Goal: Task Accomplishment & Management: Complete application form

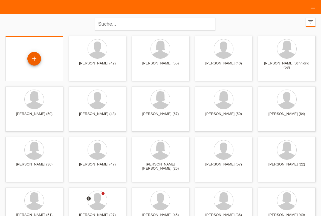
click at [39, 59] on div "+" at bounding box center [34, 58] width 13 height 9
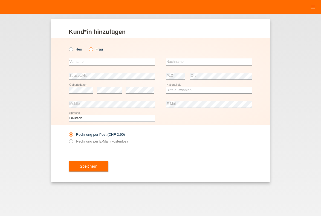
click at [88, 47] on icon at bounding box center [88, 47] width 0 height 0
click at [90, 50] on input "Frau" at bounding box center [91, 49] width 4 height 4
radio input "true"
click at [90, 60] on input "text" at bounding box center [112, 62] width 86 height 7
type input "[PERSON_NAME]"
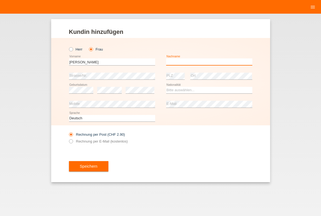
click at [184, 65] on input "text" at bounding box center [209, 62] width 86 height 7
type input "N"
type input "[PERSON_NAME]"
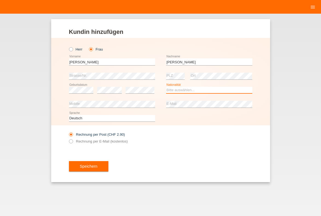
click at [186, 91] on select "Bitte auswählen... Schweiz Deutschland Liechtenstein Österreich ------------ Af…" at bounding box center [209, 90] width 86 height 7
select select "CH"
click at [0, 0] on option "Schweiz" at bounding box center [0, 0] width 0 height 0
click at [170, 152] on div "Speichern" at bounding box center [160, 167] width 183 height 32
click at [107, 142] on label "Rechnung per E-Mail (kostenlos)" at bounding box center [98, 142] width 59 height 4
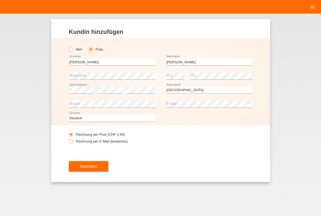
click at [72, 142] on input "Rechnung per E-Mail (kostenlos)" at bounding box center [71, 143] width 4 height 7
radio input "true"
click at [103, 167] on button "Speichern" at bounding box center [88, 166] width 39 height 10
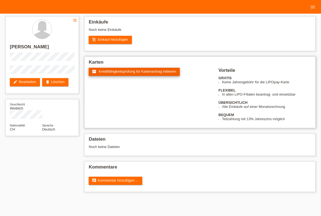
click at [112, 75] on link "fact_check Kreditfähigkeitsprüfung für Kartenantrag initiieren" at bounding box center [134, 72] width 91 height 8
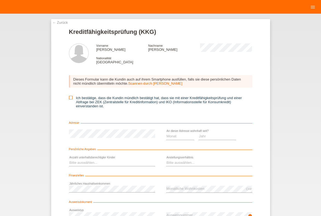
click at [70, 98] on icon at bounding box center [71, 98] width 4 height 4
click at [70, 98] on input "Ich bestätige, dass die Kundin mündlich bestätigt hat, dass sie mit einer Kredi…" at bounding box center [71, 98] width 4 height 4
checkbox input "true"
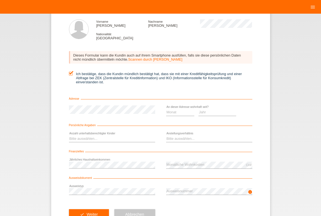
scroll to position [24, 0]
click at [69, 136] on select "Bitte auswählen... 0 1 2 3 4 5 6 7 8 9" at bounding box center [112, 139] width 86 height 7
select select "0"
click at [0, 0] on option "0" at bounding box center [0, 0] width 0 height 0
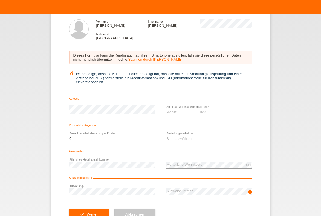
click at [198, 109] on select "Jahr 2025 2024 2023 2022 2021 2020 2019 2018 2017 2016 2015 2014 2013 2012 2011…" at bounding box center [217, 112] width 38 height 7
select select "2000"
click at [0, 0] on option "2000" at bounding box center [0, 0] width 0 height 0
select select "04"
click at [0, 0] on option "04" at bounding box center [0, 0] width 0 height 0
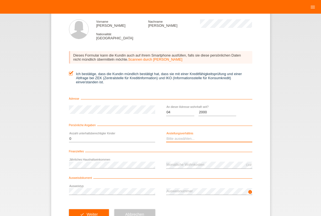
click at [166, 136] on select "Bitte auswählen... Unbefristet Befristet Lehrling/Student Pensioniert Nicht arb…" at bounding box center [209, 139] width 86 height 7
select select "UNLIMITED"
click at [0, 0] on option "Unbefristet" at bounding box center [0, 0] width 0 height 0
click at [126, 197] on div "error Ausweistyp" at bounding box center [112, 192] width 86 height 14
click at [195, 197] on div "info error Ausweisnummer" at bounding box center [209, 192] width 86 height 14
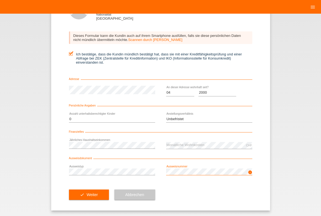
scroll to position [45, 0]
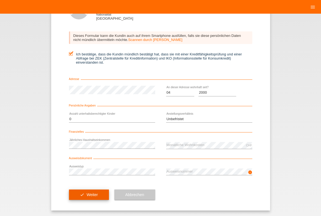
click at [82, 196] on icon "check" at bounding box center [82, 195] width 4 height 4
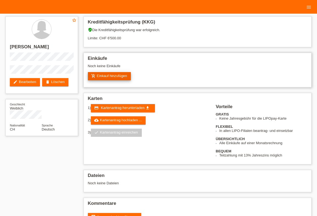
click at [109, 75] on link "add_shopping_cart Einkauf hinzufügen" at bounding box center [109, 76] width 43 height 8
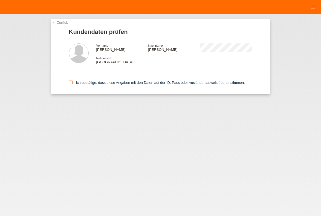
click at [69, 85] on label "Ich bestätige, dass diese Angaben mit den Daten auf der ID, Pass oder Ausländer…" at bounding box center [157, 83] width 176 height 4
click at [69, 84] on input "Ich bestätige, dass diese Angaben mit den Daten auf der ID, Pass oder Ausländer…" at bounding box center [71, 83] width 4 height 4
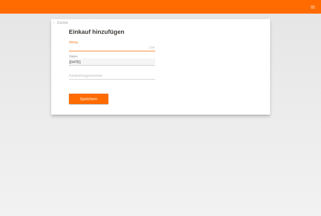
click at [95, 50] on input "text" at bounding box center [112, 47] width 86 height 7
type input "Y"
type input "J"
type input "4"
type input "1794.10"
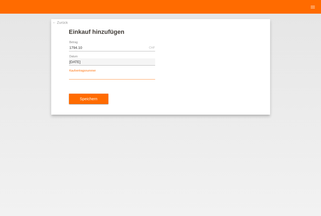
click at [103, 77] on input "text" at bounding box center [112, 76] width 86 height 7
type input "YJ4NR5"
click at [131, 143] on div "← Zurück Einkauf hinzufügen 1794.10 CHF error Betrag [DATE]" at bounding box center [160, 115] width 321 height 203
click at [85, 104] on button "Speichern" at bounding box center [88, 99] width 39 height 10
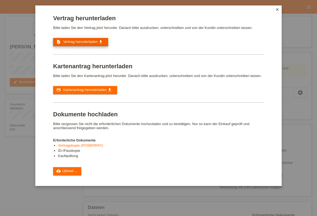
click at [80, 46] on link "description Vertrag herunterladen get_app" at bounding box center [80, 42] width 55 height 8
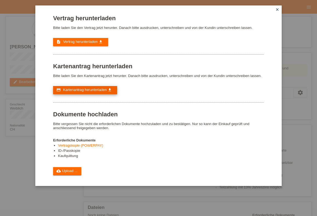
click at [81, 92] on span "Kartenantrag herunterladen" at bounding box center [84, 90] width 43 height 4
click at [278, 10] on icon "close" at bounding box center [277, 9] width 4 height 4
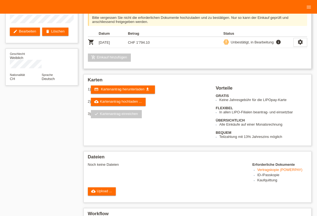
scroll to position [60, 0]
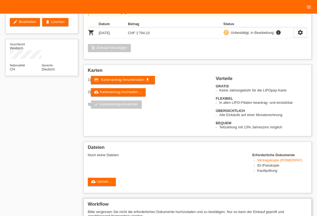
click at [185, 210] on h2 "Workflow" at bounding box center [197, 206] width 219 height 8
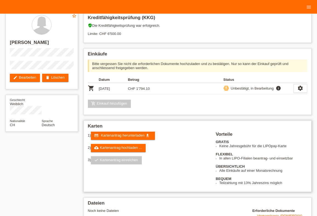
scroll to position [0, 0]
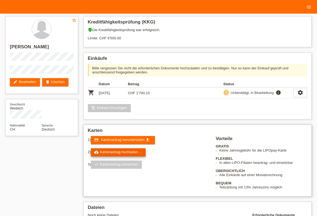
click at [125, 157] on link "cloud_upload Kartenantrag hochladen ..." at bounding box center [118, 153] width 55 height 8
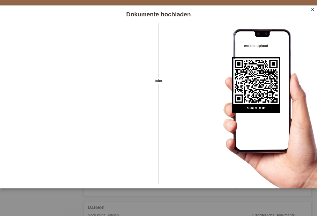
click at [313, 11] on icon "close" at bounding box center [312, 9] width 4 height 4
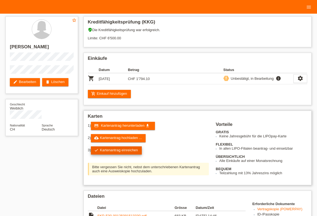
click at [125, 154] on link "check Kartenantrag einreichen" at bounding box center [116, 151] width 51 height 8
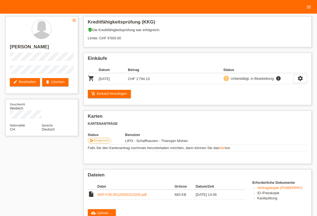
scroll to position [90, 0]
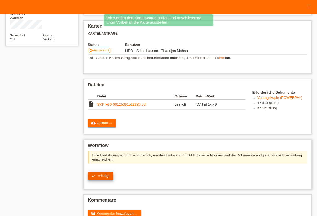
click at [108, 177] on span "erledigt" at bounding box center [104, 176] width 12 height 4
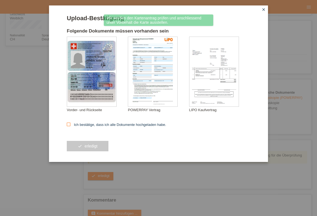
click at [100, 127] on label "Ich bestätige, dass ich alle Dokumente hochgeladen habe." at bounding box center [116, 125] width 99 height 4
click at [70, 126] on input "Ich bestätige, dass ich alle Dokumente hochgeladen habe." at bounding box center [69, 125] width 4 height 4
checkbox input "true"
click at [100, 146] on button "check erledigt" at bounding box center [88, 146] width 42 height 10
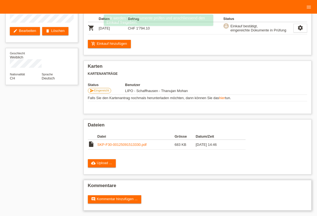
scroll to position [54, 0]
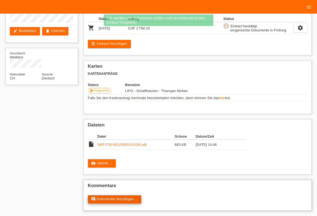
click at [127, 196] on link "comment Kommentar hinzufügen ..." at bounding box center [115, 200] width 54 height 8
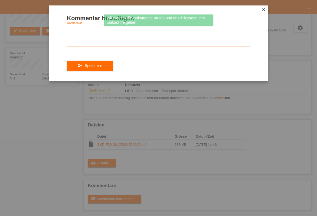
click at [108, 46] on textarea at bounding box center [158, 35] width 183 height 21
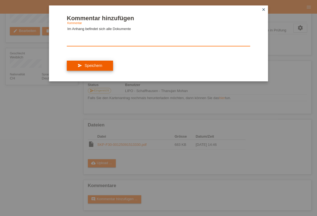
type textarea "Im Anhang befindet sich alle Dokumente"
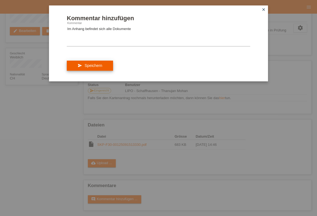
click at [107, 69] on button "send Speichern" at bounding box center [90, 66] width 46 height 10
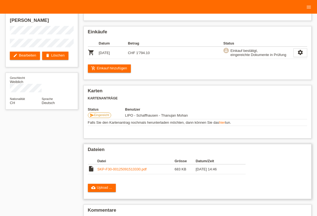
scroll to position [72, 0]
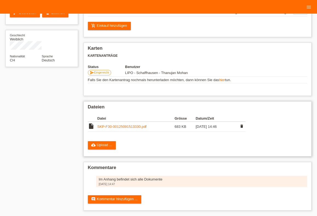
click at [121, 125] on link "SKP-F30-00125091513330.pdf" at bounding box center [121, 127] width 49 height 4
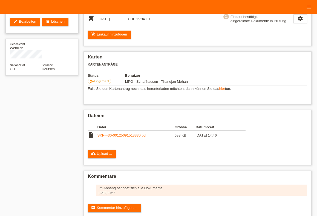
scroll to position [0, 0]
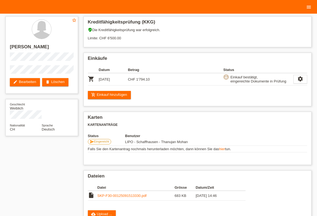
click at [310, 9] on icon "menu" at bounding box center [308, 6] width 5 height 5
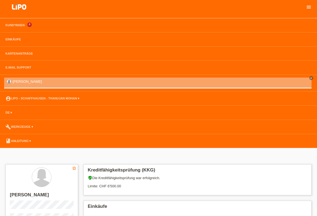
click at [309, 7] on icon "menu" at bounding box center [308, 6] width 5 height 5
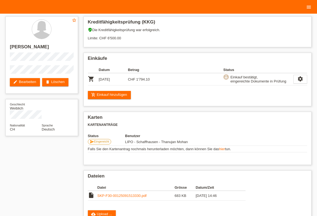
click at [311, 8] on icon "menu" at bounding box center [308, 6] width 5 height 5
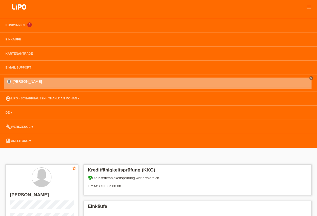
click at [11, 28] on li "Kund*innen 4" at bounding box center [158, 25] width 317 height 14
click at [11, 26] on link "Kund*innen" at bounding box center [15, 25] width 25 height 3
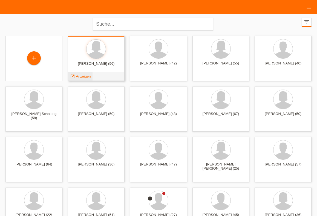
click at [85, 77] on span "Anzeigen" at bounding box center [83, 76] width 15 height 4
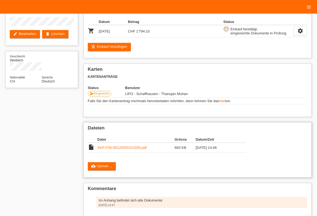
scroll to position [60, 0]
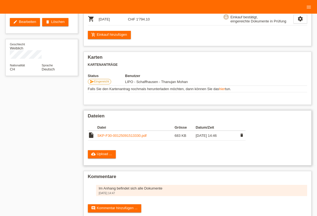
click at [112, 138] on link "SKP-F30-00125091513330.pdf" at bounding box center [121, 136] width 49 height 4
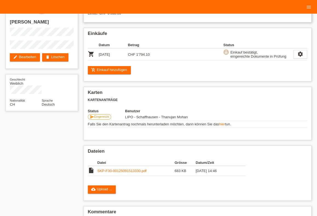
scroll to position [0, 0]
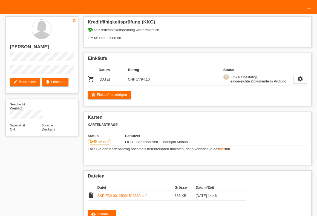
click at [312, 7] on link "menu" at bounding box center [308, 6] width 11 height 3
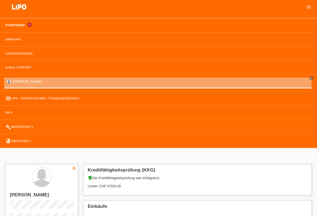
click at [4, 25] on link "Kund*innen" at bounding box center [15, 25] width 25 height 3
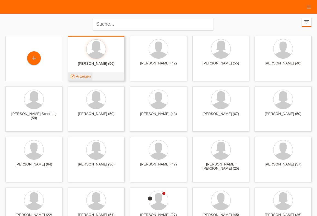
click at [83, 79] on div "launch Anzeigen" at bounding box center [80, 76] width 25 height 8
click at [82, 78] on span "Anzeigen" at bounding box center [83, 76] width 15 height 4
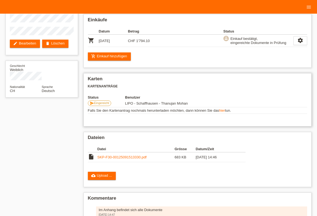
scroll to position [72, 0]
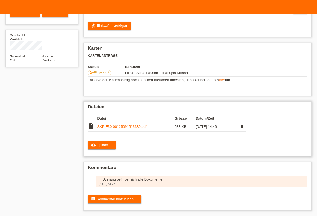
click at [126, 126] on link "SKP-F30-00125091513330.pdf" at bounding box center [121, 127] width 49 height 4
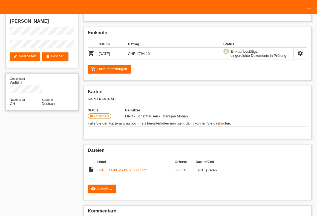
scroll to position [0, 0]
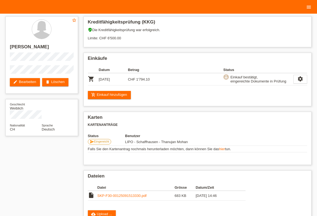
click at [307, 7] on icon "menu" at bounding box center [308, 6] width 5 height 5
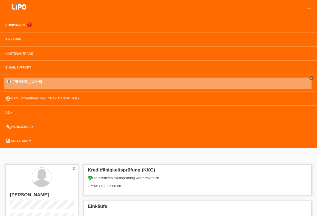
click at [11, 26] on link "Kund*innen" at bounding box center [15, 25] width 25 height 3
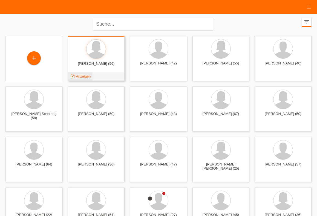
click at [85, 77] on span "Anzeigen" at bounding box center [83, 76] width 15 height 4
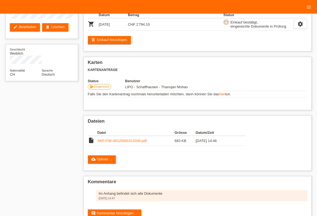
scroll to position [60, 0]
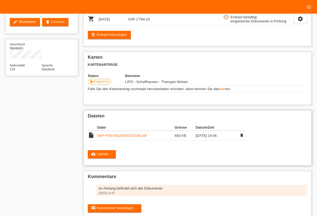
click at [119, 138] on link "SKP-F30-00125091513330.pdf" at bounding box center [121, 136] width 49 height 4
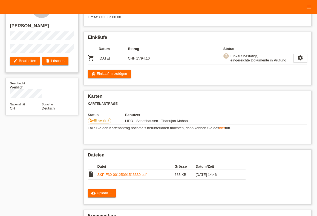
scroll to position [0, 0]
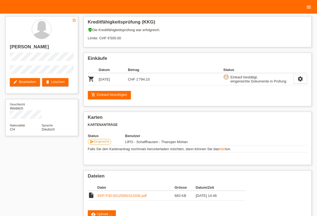
click at [309, 6] on icon "menu" at bounding box center [308, 6] width 5 height 5
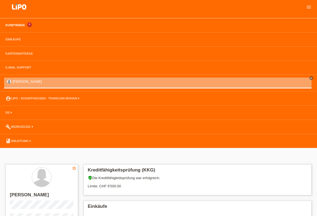
click at [13, 25] on link "Kund*innen" at bounding box center [15, 25] width 25 height 3
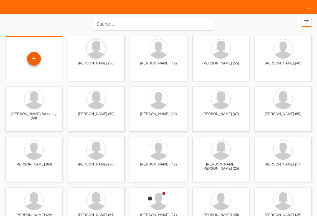
click at [35, 56] on div "+" at bounding box center [34, 59] width 14 height 14
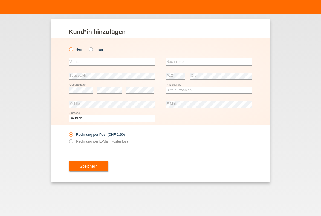
click at [68, 47] on icon at bounding box center [68, 47] width 0 height 0
click at [72, 51] on input "Herr" at bounding box center [71, 49] width 4 height 4
radio input "true"
click at [74, 65] on input "text" at bounding box center [112, 62] width 86 height 7
type input "Josip"
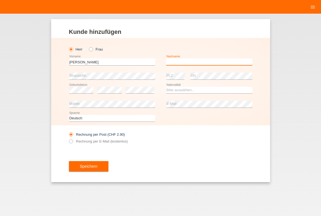
click at [170, 65] on input "text" at bounding box center [209, 62] width 86 height 7
type input "Orsolic"
click at [214, 95] on div "Bitte auswählen... Schweiz Deutschland Liechtenstein Österreich ------------ Af…" at bounding box center [209, 90] width 86 height 14
click at [211, 93] on select "Bitte auswählen... Schweiz Deutschland Liechtenstein Österreich ------------ Af…" at bounding box center [209, 90] width 86 height 7
select select "HR"
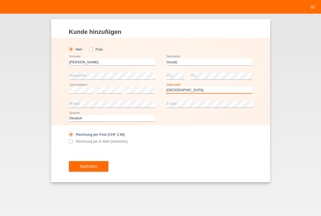
click at [0, 0] on option "Kroatien" at bounding box center [0, 0] width 0 height 0
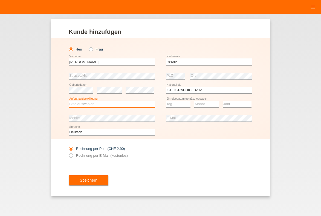
click at [69, 101] on select "Bitte auswählen... C B B - Flüchtlingsstatus Andere" at bounding box center [112, 104] width 86 height 7
select select "C"
click at [0, 0] on option "C" at bounding box center [0, 0] width 0 height 0
click at [166, 101] on select "Tag 01 02 03 04 05 06 07 08 09 10 11" at bounding box center [178, 104] width 25 height 7
select select "23"
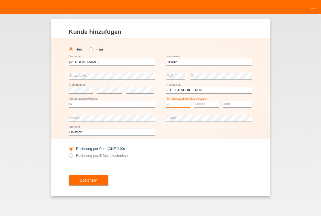
click at [0, 0] on option "23" at bounding box center [0, 0] width 0 height 0
click at [194, 101] on select "Monat 01 02 03 04 05 06 07 08 09 10 11" at bounding box center [206, 104] width 25 height 7
select select "08"
click at [0, 0] on option "08" at bounding box center [0, 0] width 0 height 0
click at [223, 101] on select "Jahr 2025 2024 2023 2022 2021 2020 2019 2018 2017 2016 2015 2014 2013 2012 2011…" at bounding box center [237, 104] width 29 height 7
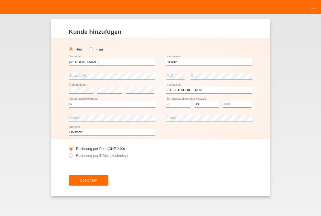
select select "1981"
click at [0, 0] on option "1981" at bounding box center [0, 0] width 0 height 0
click at [79, 187] on div "Speichern" at bounding box center [160, 181] width 183 height 32
click at [80, 182] on span "Speichern" at bounding box center [89, 180] width 18 height 4
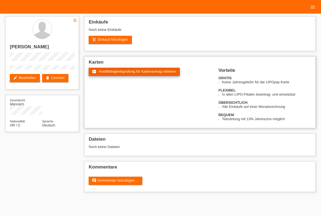
click at [133, 74] on link "fact_check Kreditfähigkeitsprüfung für Kartenantrag initiieren" at bounding box center [134, 72] width 91 height 8
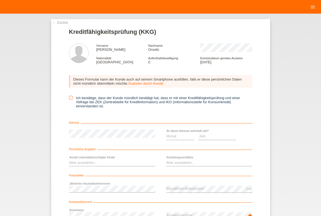
click at [70, 100] on icon at bounding box center [71, 98] width 4 height 4
click at [70, 100] on input "Ich bestätige, dass der Kunde mündlich bestätigt hat, dass er mit einer Kreditf…" at bounding box center [71, 98] width 4 height 4
checkbox input "true"
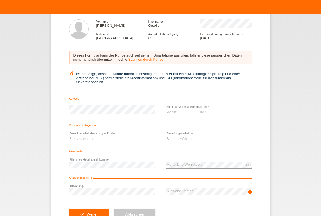
scroll to position [24, 0]
click at [110, 190] on div "error Ausweistyp" at bounding box center [112, 192] width 86 height 14
click at [166, 109] on select "Monat 01 02 03 04 05 06 07 08 09 10" at bounding box center [180, 112] width 28 height 7
click at [69, 136] on select "Bitte auswählen... 0 1 2 3 4 5 6 7 8 9" at bounding box center [112, 139] width 86 height 7
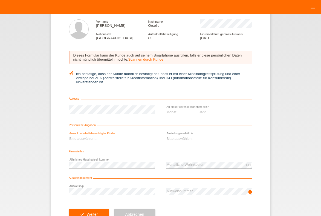
select select "0"
click at [0, 0] on option "0" at bounding box center [0, 0] width 0 height 0
click at [198, 109] on select "Jahr 2025 2024 2023 2022 2021 2020 2019 2018 2017 2016 2015 2014 2013 2012 2011…" at bounding box center [217, 112] width 38 height 7
select select "2021"
click at [0, 0] on option "2021" at bounding box center [0, 0] width 0 height 0
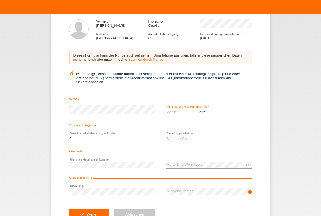
click at [166, 109] on select "Monat 01 02 03 04 05 06 07 08 09 10" at bounding box center [180, 112] width 28 height 7
select select "11"
click at [0, 0] on option "11" at bounding box center [0, 0] width 0 height 0
click at [166, 136] on select "Bitte auswählen... Unbefristet Befristet Lehrling/Student Pensioniert Nicht arb…" at bounding box center [209, 139] width 86 height 7
select select "RETIRED"
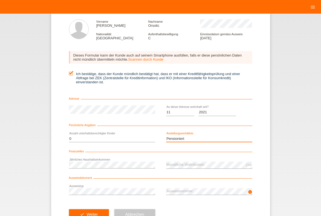
click at [0, 0] on option "Pensioniert" at bounding box center [0, 0] width 0 height 0
click at [140, 170] on div "error Jährliches Haushaltseinkommen" at bounding box center [112, 165] width 86 height 14
click at [132, 169] on icon at bounding box center [112, 169] width 86 height 0
drag, startPoint x: 29, startPoint y: 145, endPoint x: 38, endPoint y: 144, distance: 9.6
click at [29, 145] on div "← Zurück Kreditfähigkeitsprüfung (KKG) Vorname [PERSON_NAME] Nachname Orsolic N…" at bounding box center [160, 115] width 321 height 203
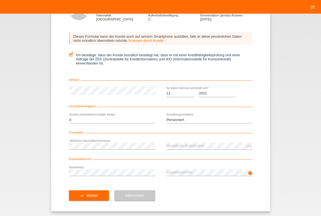
scroll to position [45, 0]
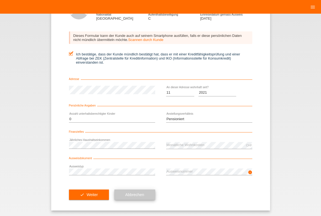
click at [141, 195] on span "Abbrechen" at bounding box center [134, 195] width 19 height 4
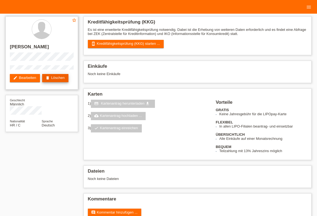
click at [60, 78] on link "delete Löschen" at bounding box center [55, 78] width 26 height 8
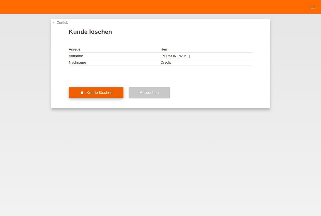
click at [112, 98] on button "delete Kunde löschen" at bounding box center [96, 93] width 55 height 10
